Goal: Task Accomplishment & Management: Use online tool/utility

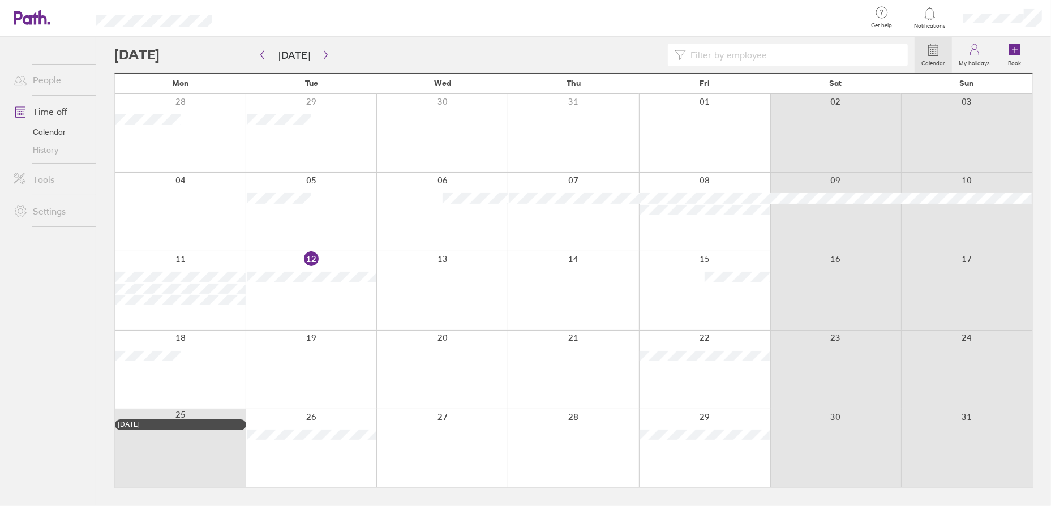
click at [63, 127] on link "Calendar" at bounding box center [50, 132] width 91 height 18
click at [53, 132] on link "Calendar" at bounding box center [50, 132] width 91 height 18
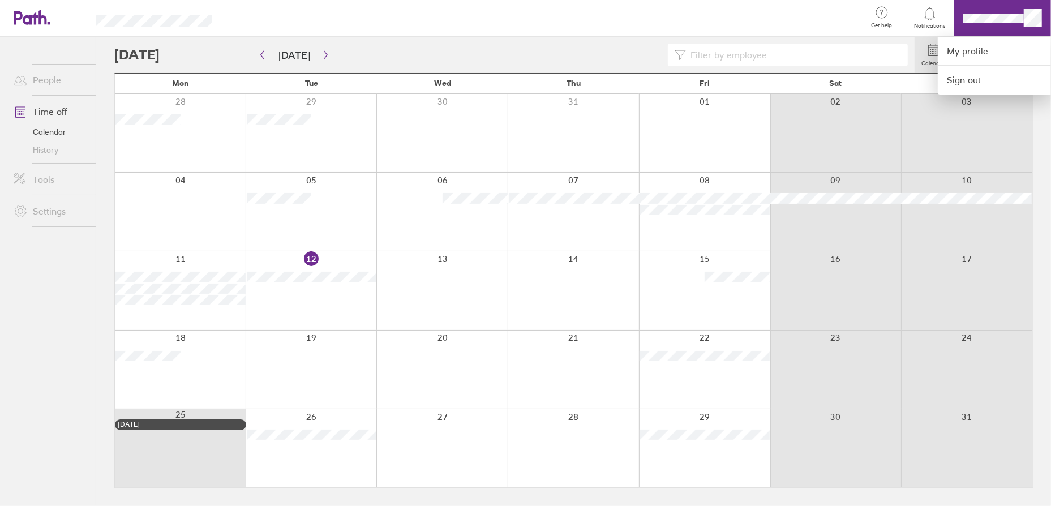
click at [787, 27] on div at bounding box center [544, 18] width 628 height 37
click at [1048, 111] on div at bounding box center [525, 253] width 1051 height 506
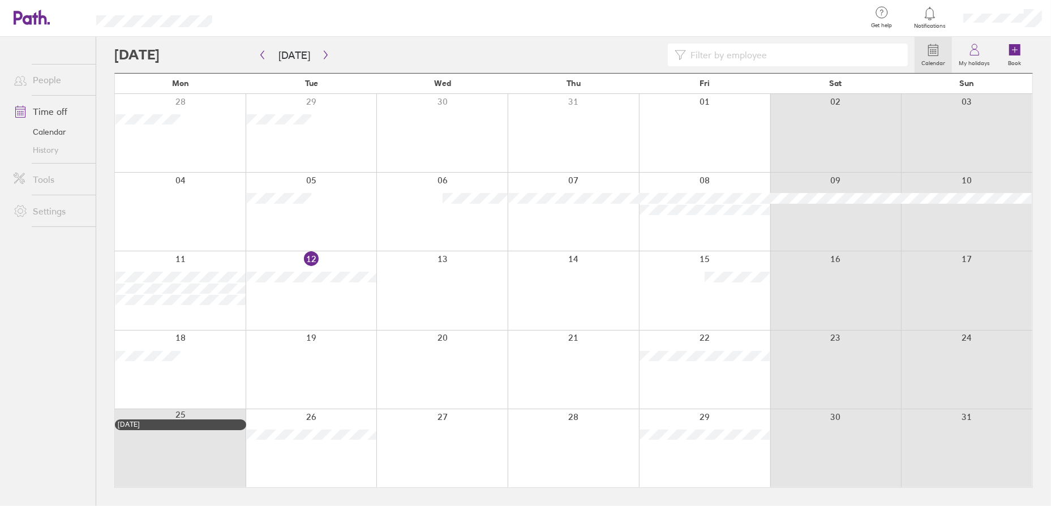
click at [46, 127] on link "Calendar" at bounding box center [50, 132] width 91 height 18
click at [63, 130] on link "Calendar" at bounding box center [50, 132] width 91 height 18
click at [43, 19] on icon at bounding box center [32, 17] width 36 height 15
click at [40, 178] on link "Tools" at bounding box center [50, 179] width 91 height 23
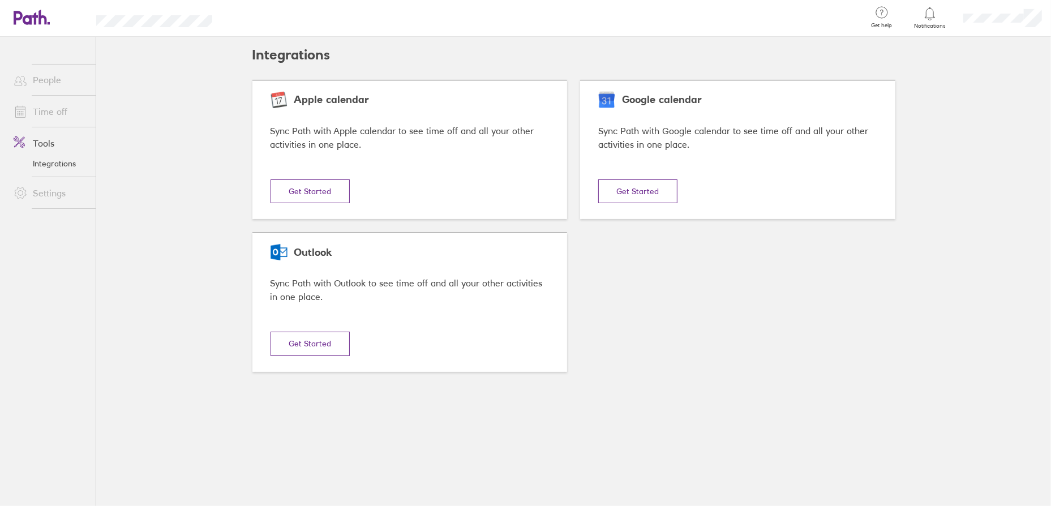
click at [324, 203] on button "Get Started" at bounding box center [310, 191] width 79 height 24
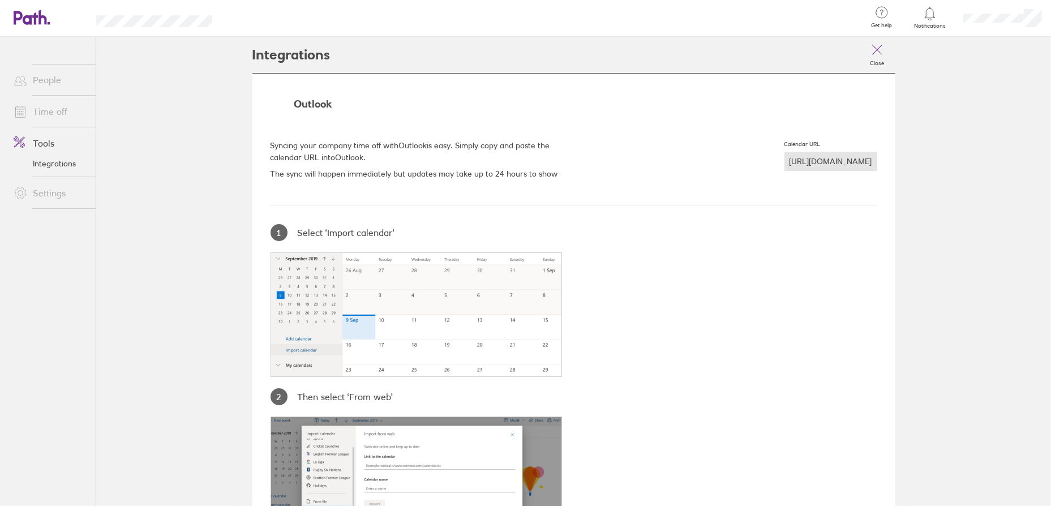
click at [785, 161] on div "[URL][DOMAIN_NAME]" at bounding box center [831, 161] width 93 height 19
